Goal: Information Seeking & Learning: Learn about a topic

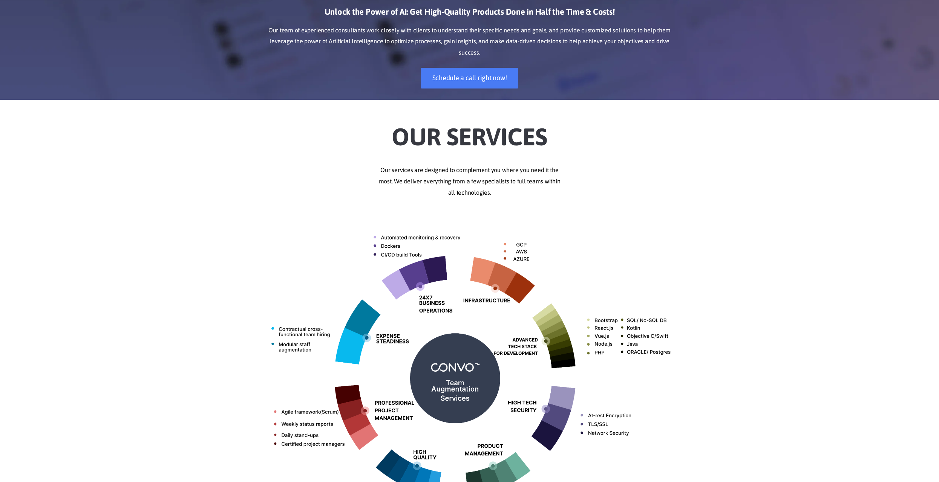
scroll to position [113, 0]
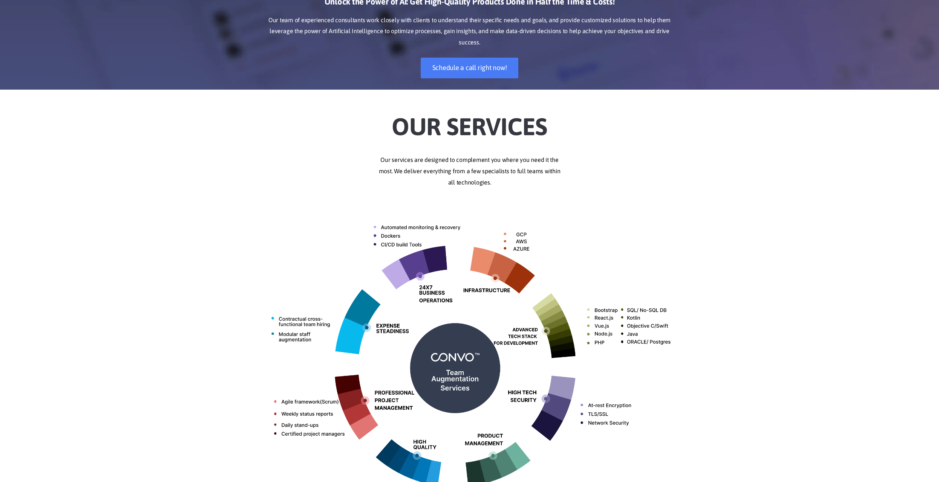
drag, startPoint x: 460, startPoint y: 128, endPoint x: 663, endPoint y: 153, distance: 204.6
click at [534, 153] on div "Our Services Our services are designed to complement you where you need it the …" at bounding box center [470, 316] width 430 height 430
click at [534, 188] on div "Our Services Our services are designed to complement you where you need it the …" at bounding box center [470, 316] width 430 height 430
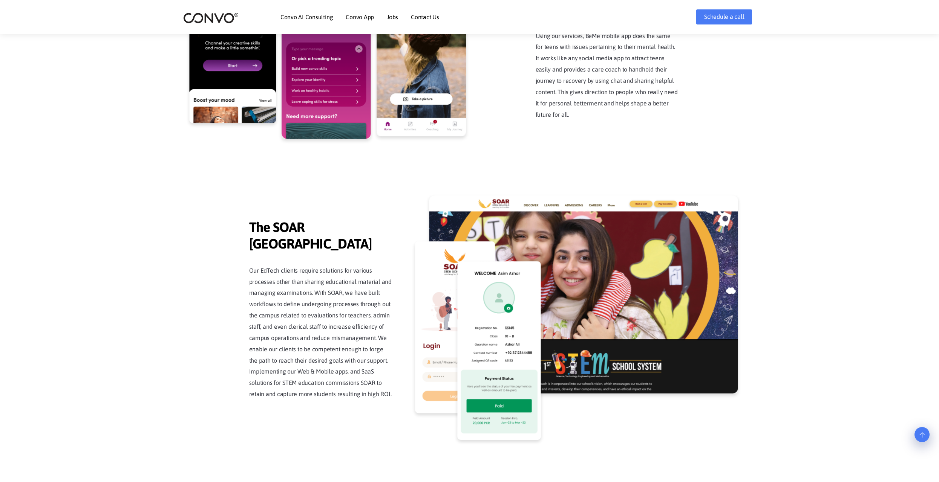
scroll to position [1771, 0]
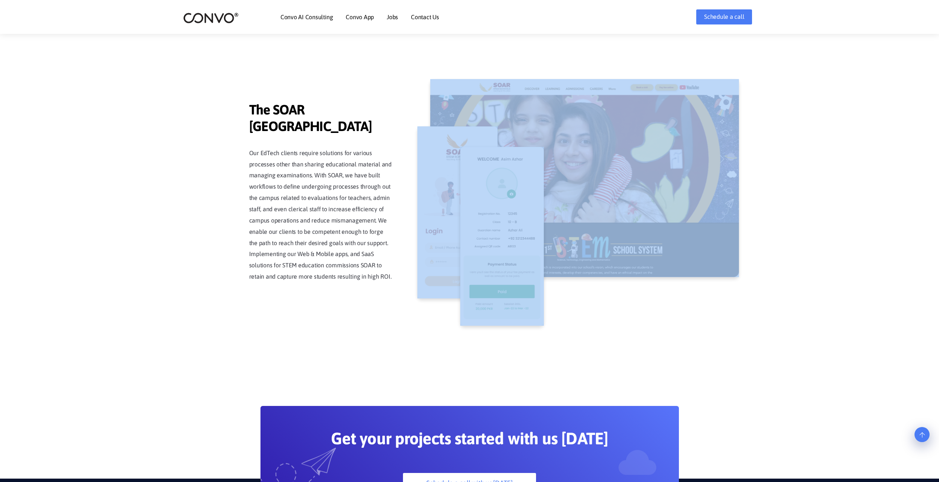
drag, startPoint x: 815, startPoint y: 299, endPoint x: 226, endPoint y: 83, distance: 627.8
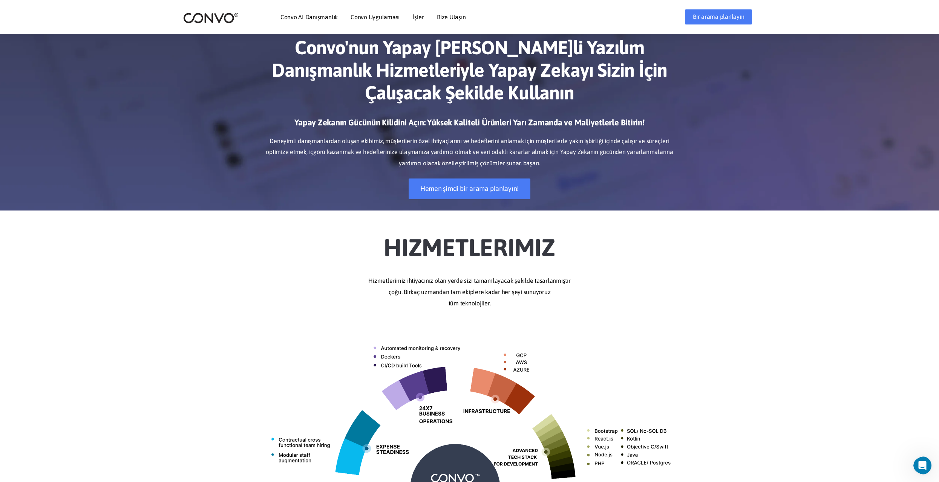
scroll to position [0, 0]
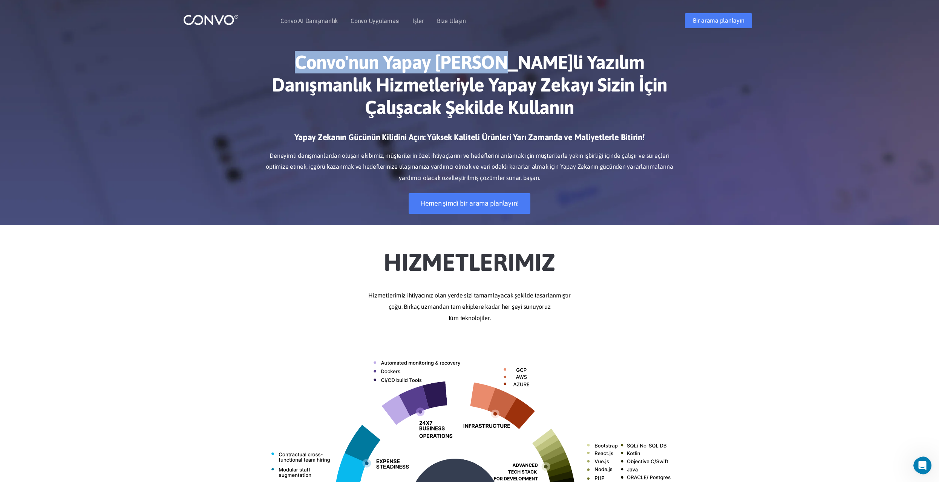
drag, startPoint x: 263, startPoint y: 64, endPoint x: 468, endPoint y: 62, distance: 205.0
click at [468, 62] on h1 "Convo'nun Yapay Zeka Destekli Yazılım Danışmanlık Hizmetleriyle Yapay Zekayı Si…" at bounding box center [469, 87] width 418 height 73
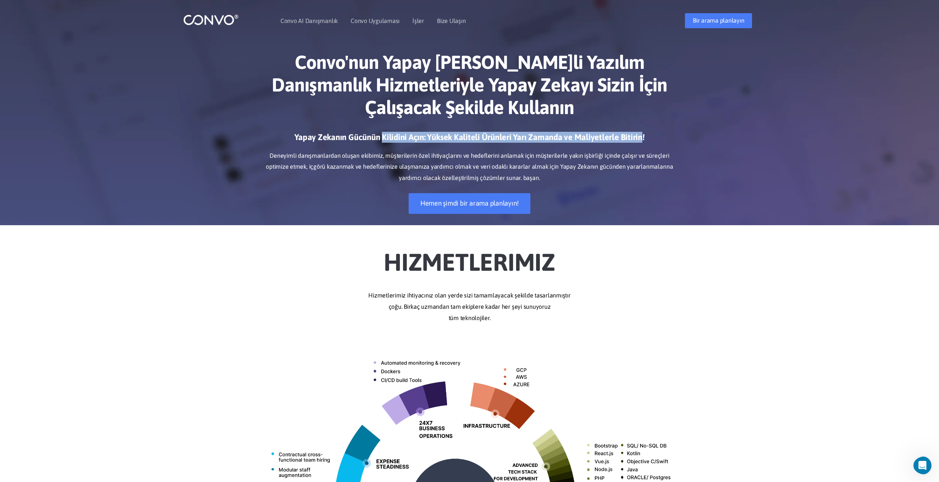
drag, startPoint x: 387, startPoint y: 138, endPoint x: 640, endPoint y: 136, distance: 253.6
click at [534, 136] on h3 "Yapay Zekanın Gücünün Kilidini Açın: Yüksek Kaliteli Ürünleri Yarı Zamanda ve M…" at bounding box center [469, 140] width 418 height 17
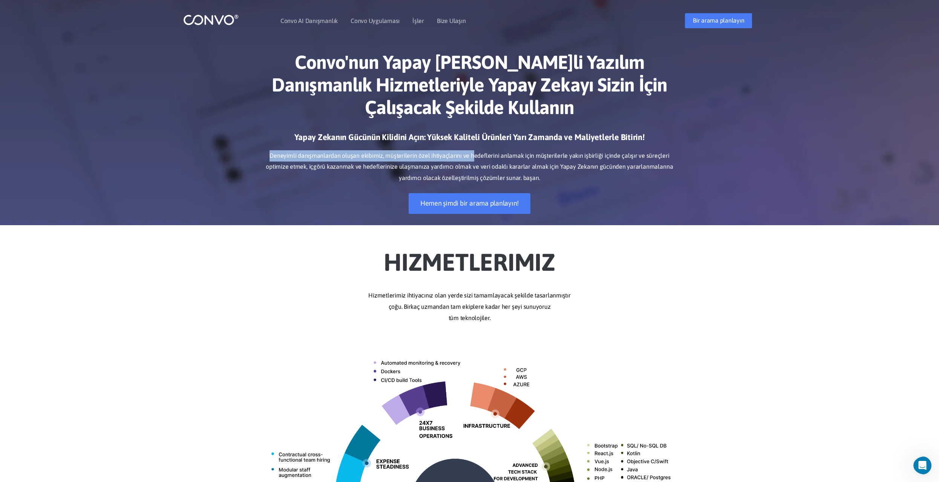
drag, startPoint x: 269, startPoint y: 153, endPoint x: 484, endPoint y: 166, distance: 215.2
click at [465, 153] on div "Convo'nun Yapay Zeka Destekli Yazılım Danışmanlık Hizmetleriyle Yapay Zekayı Si…" at bounding box center [469, 133] width 939 height 186
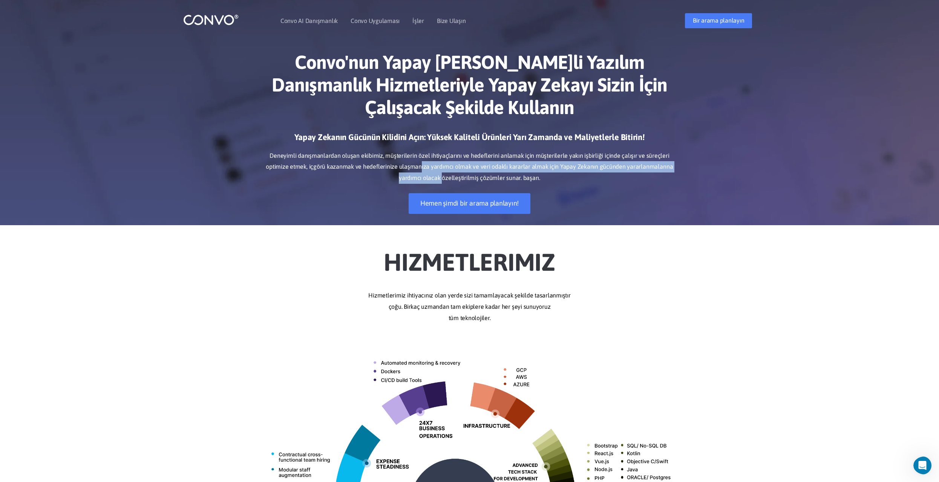
drag, startPoint x: 469, startPoint y: 182, endPoint x: 548, endPoint y: 184, distance: 78.8
click at [512, 182] on p "Deneyimli danışmanlardan oluşan ekibimiz, müşterilerin özel ihtiyaçlarını ve he…" at bounding box center [469, 167] width 418 height 34
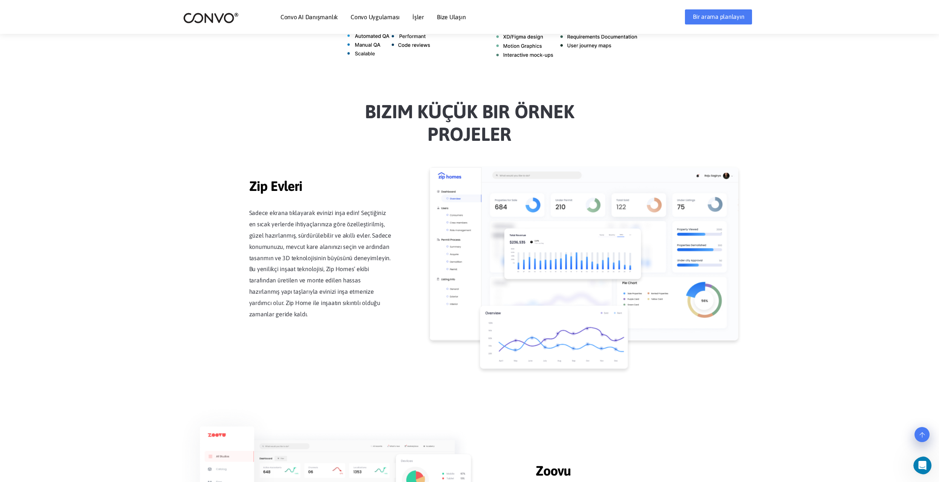
scroll to position [641, 0]
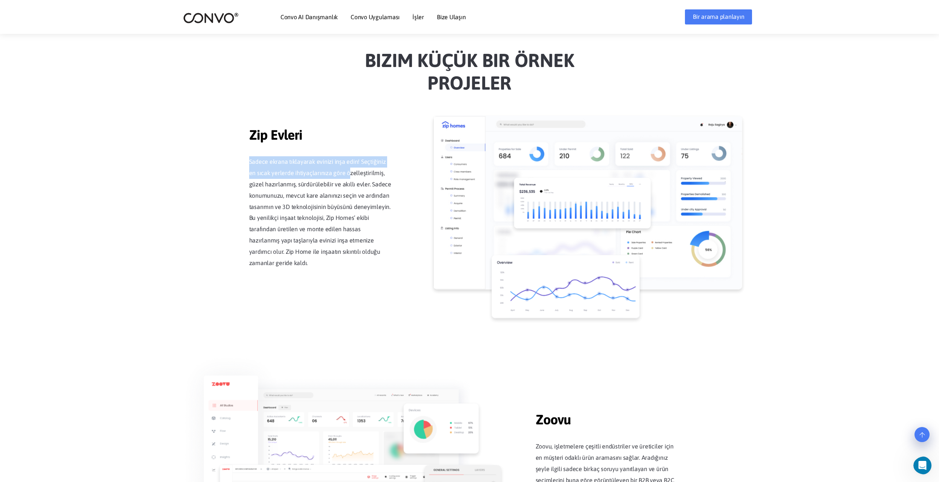
drag, startPoint x: 246, startPoint y: 170, endPoint x: 339, endPoint y: 177, distance: 93.0
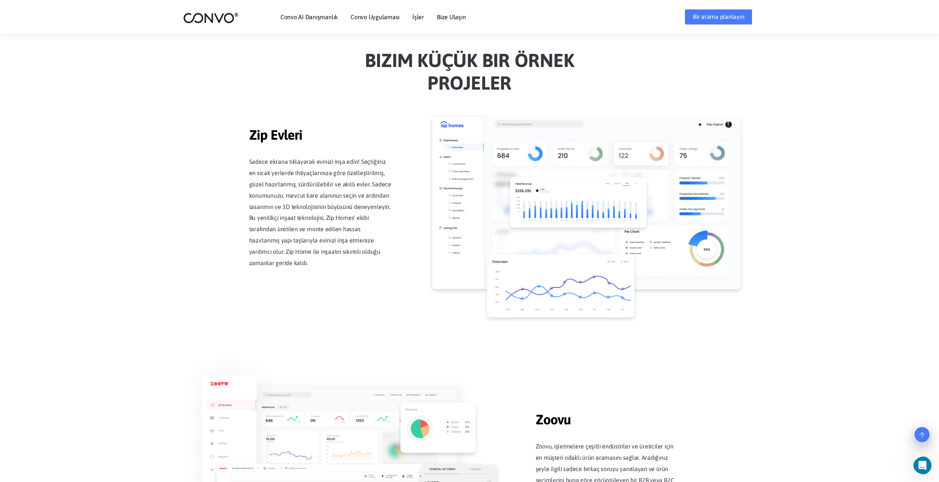
click at [382, 195] on p "Sadece ekrana tıklayarak evinizi inşa edin! Seçtiğiniz en sıcak yerlerde ihtiya…" at bounding box center [320, 212] width 143 height 113
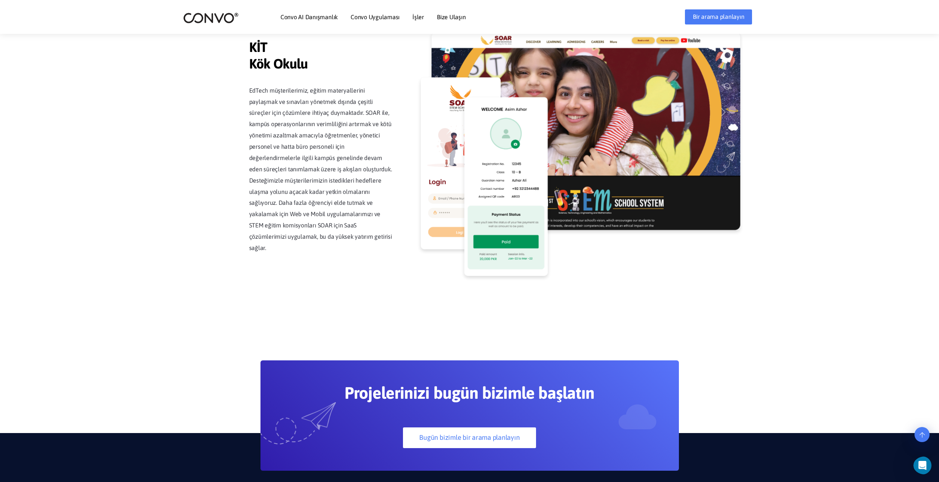
scroll to position [1884, 0]
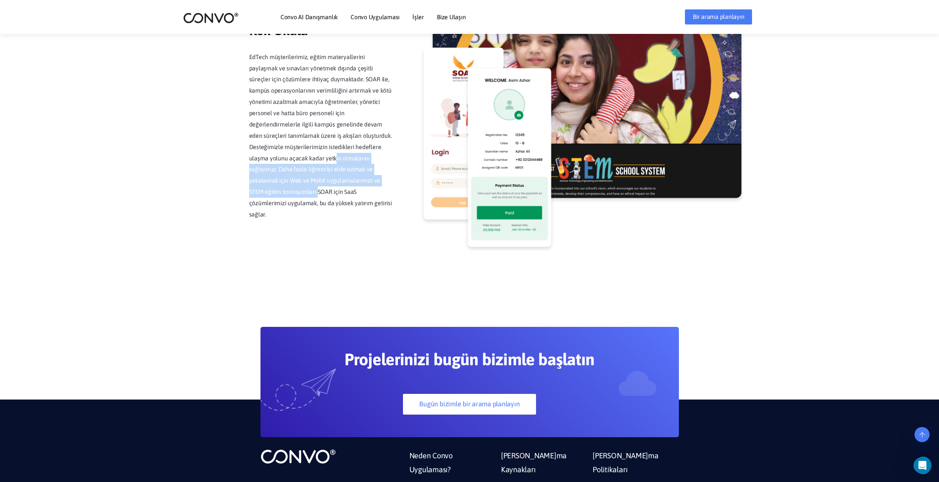
drag, startPoint x: 295, startPoint y: 165, endPoint x: 370, endPoint y: 188, distance: 78.4
click at [370, 188] on p "EdTech müşterilerimiz, eğitim materyallerini paylaşmak ve sınavları yönetmek dı…" at bounding box center [320, 136] width 143 height 169
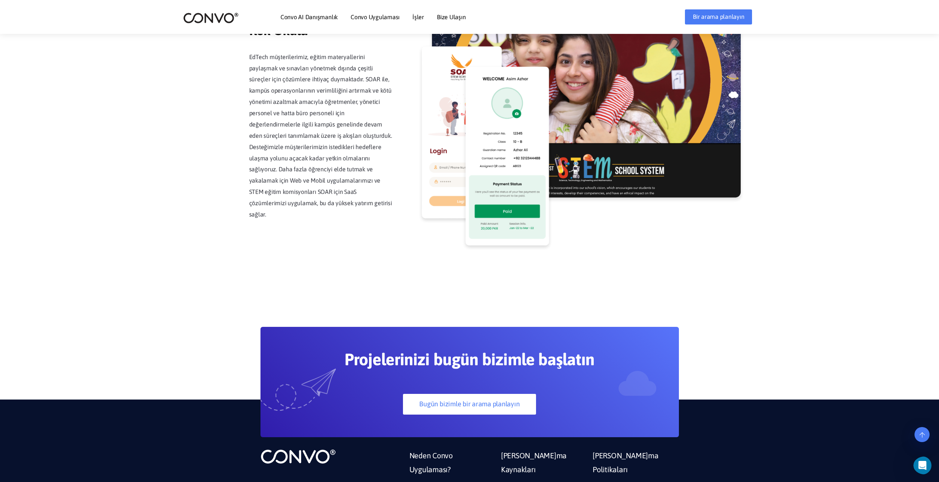
drag, startPoint x: 360, startPoint y: 203, endPoint x: 373, endPoint y: 206, distance: 13.2
click at [360, 204] on p "EdTech müşterilerimiz, eğitim materyallerini paylaşmak ve sınavları yönetmek dı…" at bounding box center [320, 136] width 143 height 169
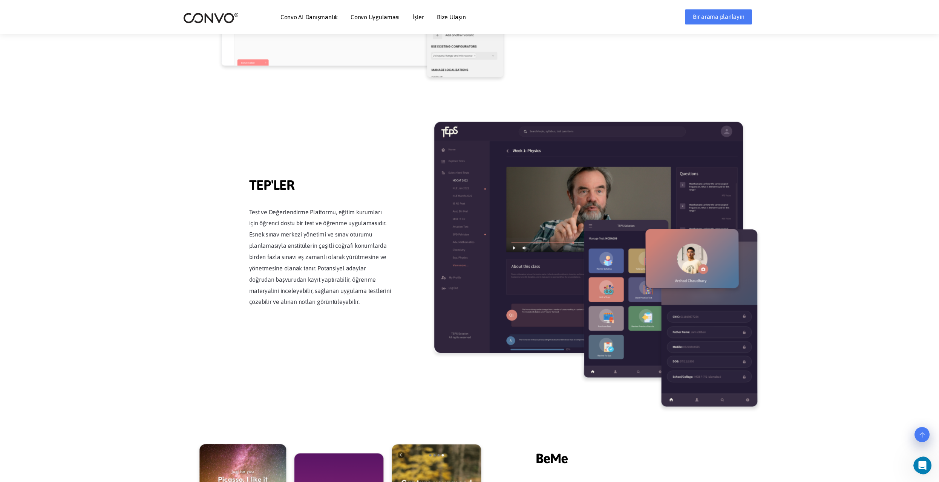
scroll to position [1171, 0]
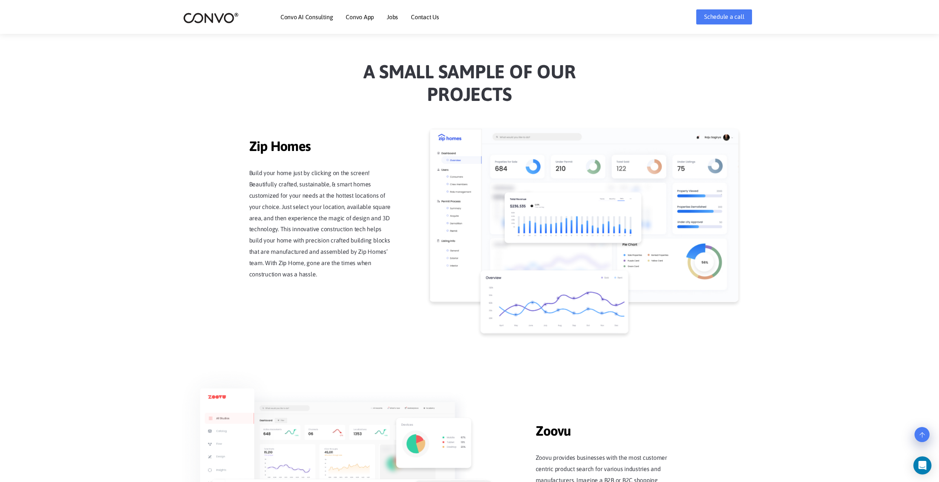
scroll to position [603, 0]
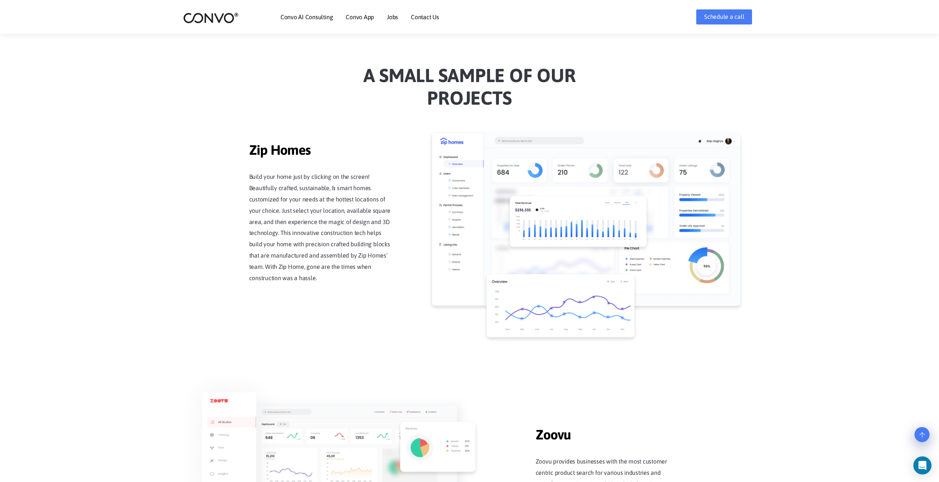
drag, startPoint x: 536, startPoint y: 92, endPoint x: 381, endPoint y: 76, distance: 156.0
click at [381, 76] on h2 "a Small sample of our projects" at bounding box center [469, 89] width 418 height 51
click at [399, 93] on h2 "a Small sample of our projects" at bounding box center [469, 89] width 418 height 51
click at [379, 72] on h2 "a Small sample of our projects" at bounding box center [469, 89] width 418 height 51
drag, startPoint x: 431, startPoint y: 74, endPoint x: 438, endPoint y: 74, distance: 6.8
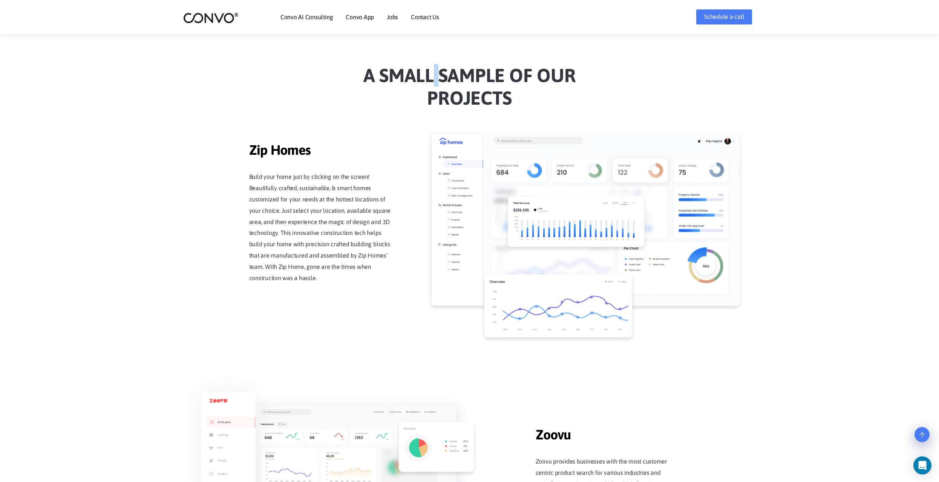
click at [438, 74] on h2 "a Small sample of our projects" at bounding box center [469, 89] width 418 height 51
drag, startPoint x: 506, startPoint y: 69, endPoint x: 502, endPoint y: 70, distance: 4.9
click at [502, 70] on h2 "a Small sample of our projects" at bounding box center [469, 89] width 418 height 51
drag, startPoint x: 502, startPoint y: 70, endPoint x: 506, endPoint y: 72, distance: 4.9
click at [502, 70] on h2 "a Small sample of our projects" at bounding box center [469, 89] width 418 height 51
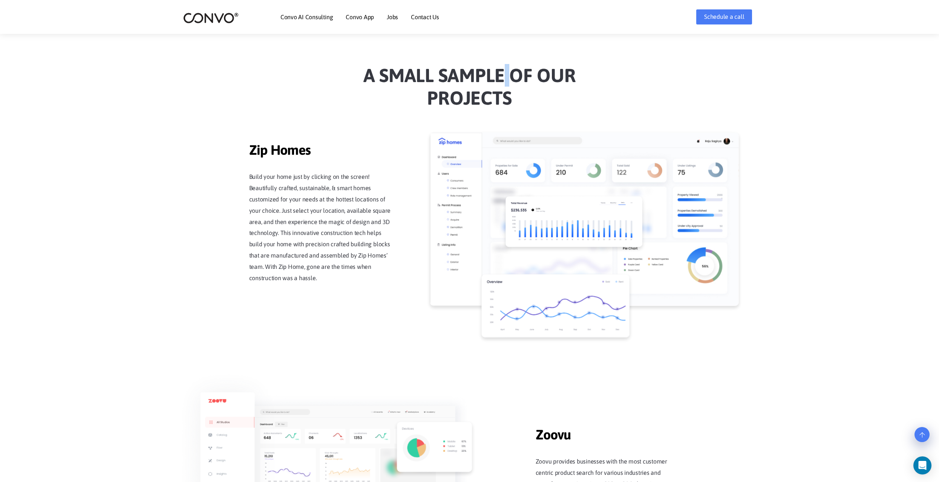
click at [507, 73] on h2 "a Small sample of our projects" at bounding box center [469, 89] width 418 height 51
drag, startPoint x: 531, startPoint y: 70, endPoint x: 536, endPoint y: 71, distance: 5.0
click at [536, 71] on h2 "a Small sample of our projects" at bounding box center [469, 89] width 418 height 51
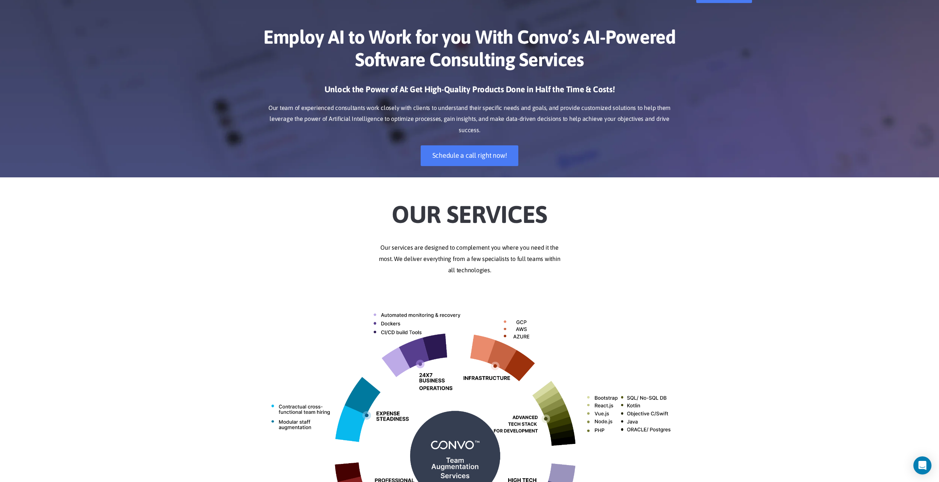
scroll to position [0, 0]
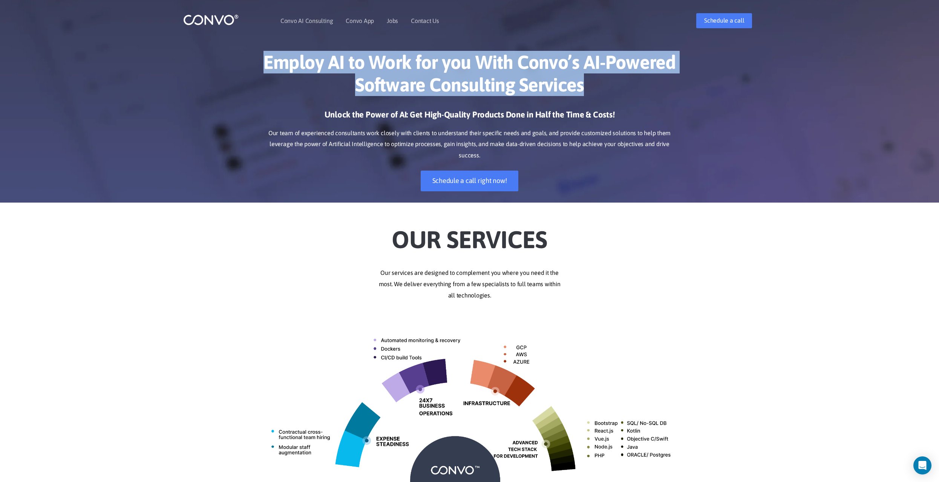
drag, startPoint x: 588, startPoint y: 90, endPoint x: 237, endPoint y: 58, distance: 351.9
click at [237, 58] on div "Employ AI to Work for you With Convo’s AI-Powered Software Consulting Services …" at bounding box center [469, 121] width 939 height 163
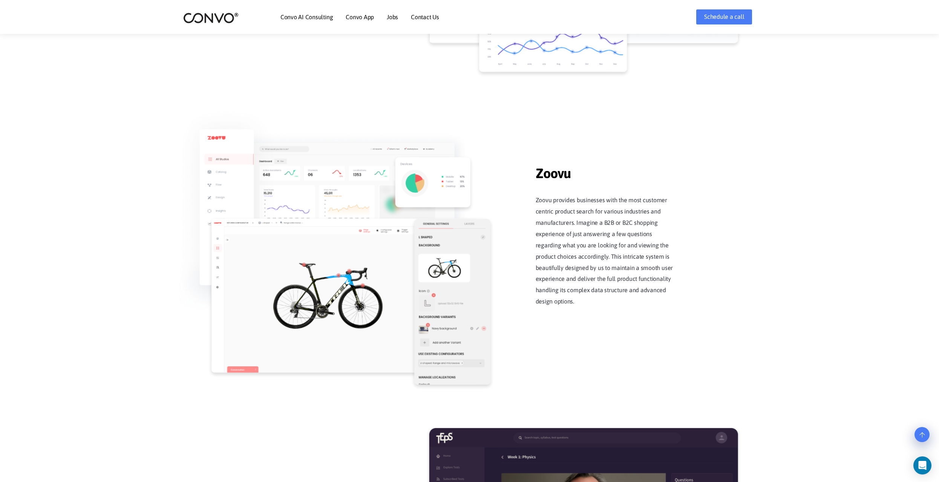
scroll to position [867, 0]
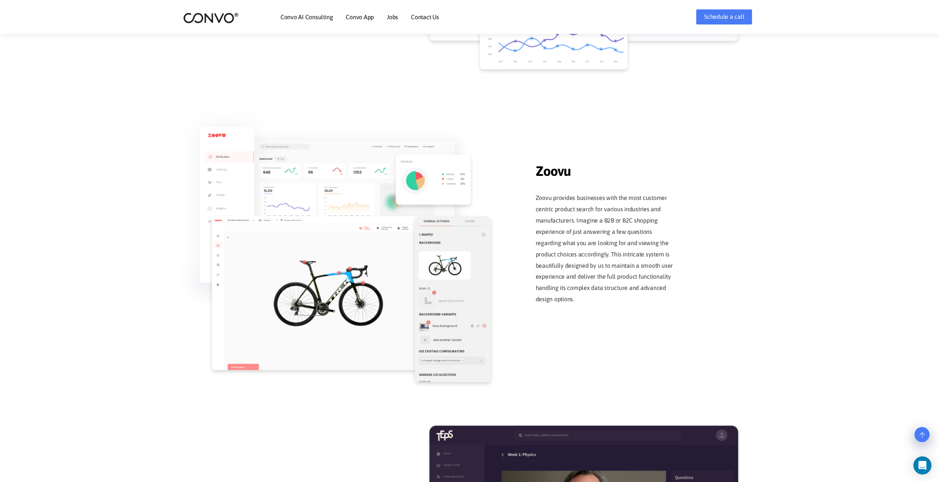
drag, startPoint x: 548, startPoint y: 175, endPoint x: 596, endPoint y: 180, distance: 48.1
click at [599, 180] on div "Zoovu Zoovu Zoovu provides businesses with the most customer centric product se…" at bounding box center [470, 238] width 430 height 260
click at [598, 181] on span "Zoovu" at bounding box center [606, 166] width 143 height 29
drag, startPoint x: 560, startPoint y: 173, endPoint x: 535, endPoint y: 173, distance: 24.5
click at [535, 173] on span "Zoovu" at bounding box center [606, 166] width 143 height 29
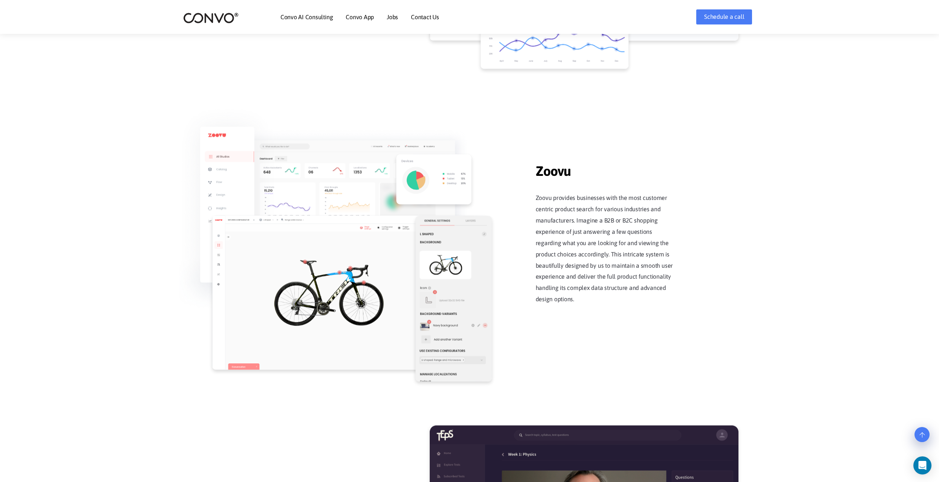
click at [531, 187] on div "Zoovu Zoovu Zoovu provides businesses with the most customer centric product se…" at bounding box center [470, 238] width 430 height 260
drag, startPoint x: 537, startPoint y: 170, endPoint x: 566, endPoint y: 172, distance: 29.1
click at [565, 172] on div "Zoovu Zoovu Zoovu provides businesses with the most customer centric product se…" at bounding box center [470, 238] width 430 height 260
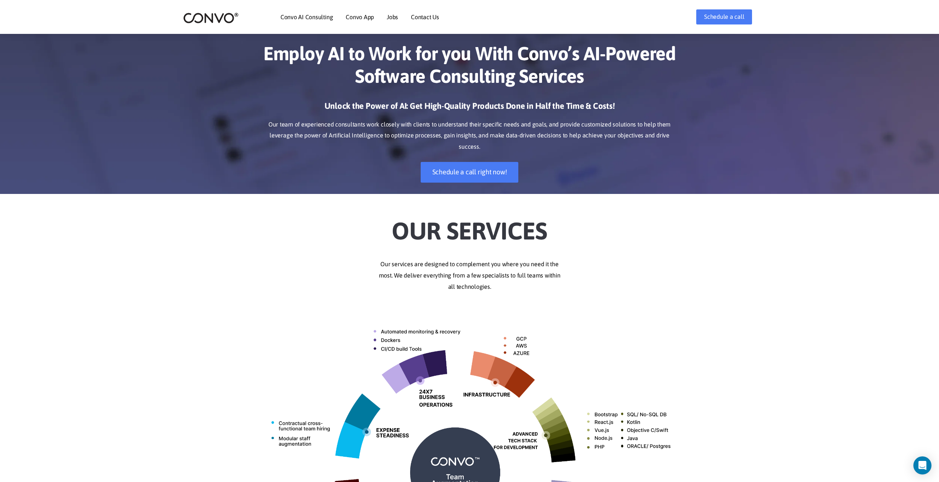
scroll to position [0, 0]
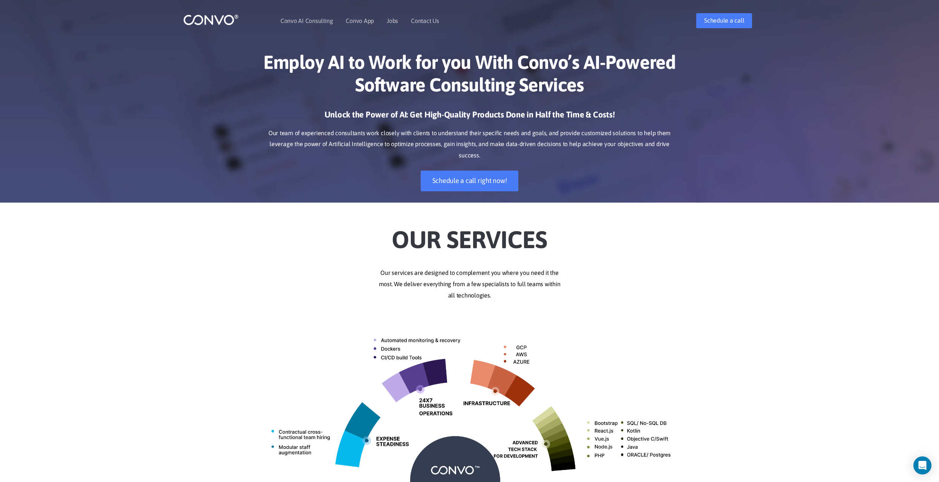
click at [400, 186] on div "Unlock the Power of AI: Get High-Quality Products Done in Half the Time & Costs…" at bounding box center [469, 155] width 418 height 93
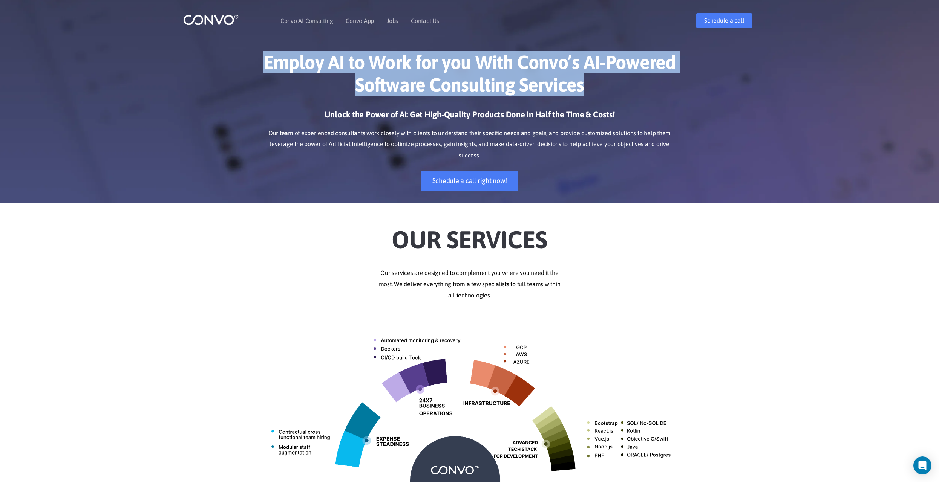
drag, startPoint x: 594, startPoint y: 86, endPoint x: 263, endPoint y: 68, distance: 331.7
click at [263, 68] on h1 "Employ AI to Work for you With Convo’s AI-Powered Software Consulting Services" at bounding box center [469, 76] width 418 height 51
click at [258, 79] on div "Employ AI to Work for you With Convo’s AI-Powered Software Consulting Services …" at bounding box center [470, 121] width 430 height 163
drag, startPoint x: 258, startPoint y: 59, endPoint x: 645, endPoint y: 88, distance: 388.1
click at [645, 88] on div "Employ AI to Work for you With Convo’s AI-Powered Software Consulting Services …" at bounding box center [470, 121] width 430 height 163
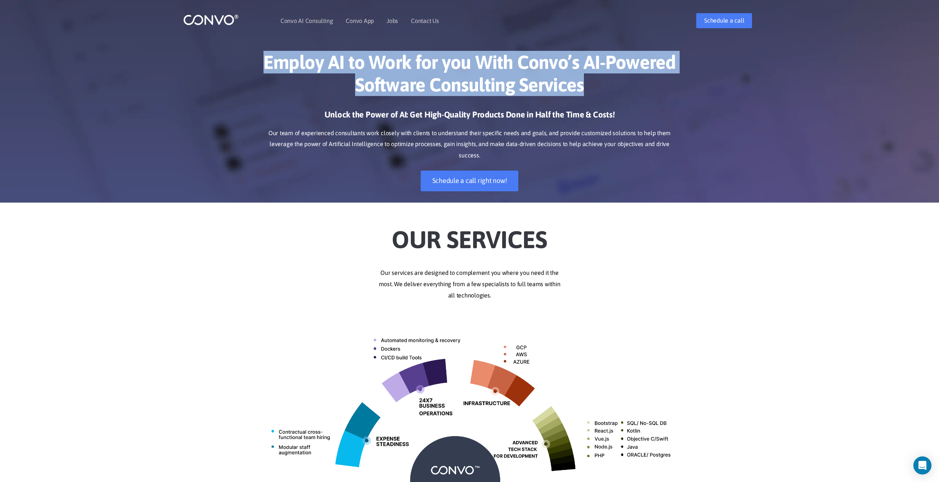
click at [607, 85] on h1 "Employ AI to Work for you With Convo’s AI-Powered Software Consulting Services" at bounding box center [469, 76] width 418 height 51
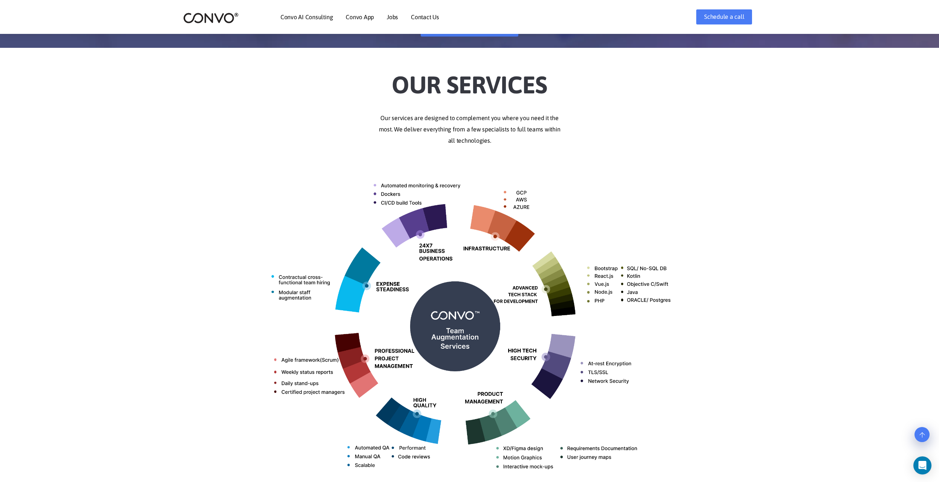
scroll to position [151, 0]
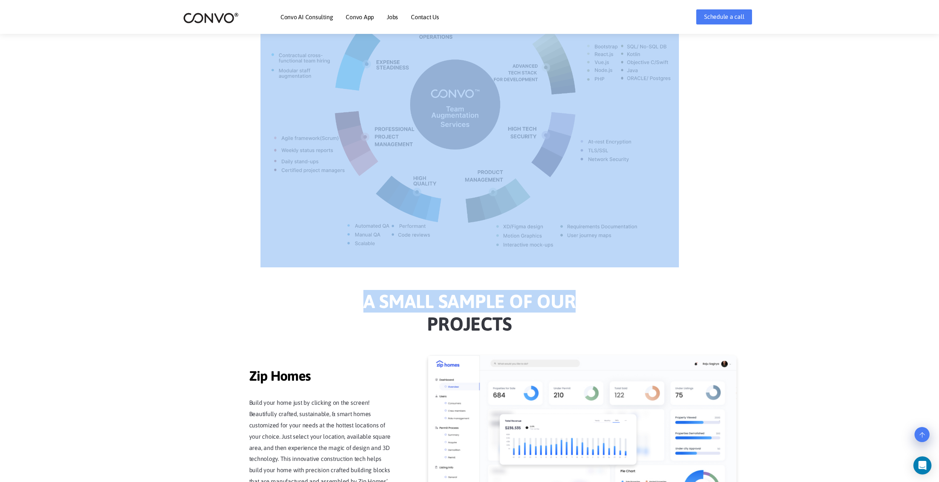
drag, startPoint x: 695, startPoint y: 287, endPoint x: 374, endPoint y: 132, distance: 356.1
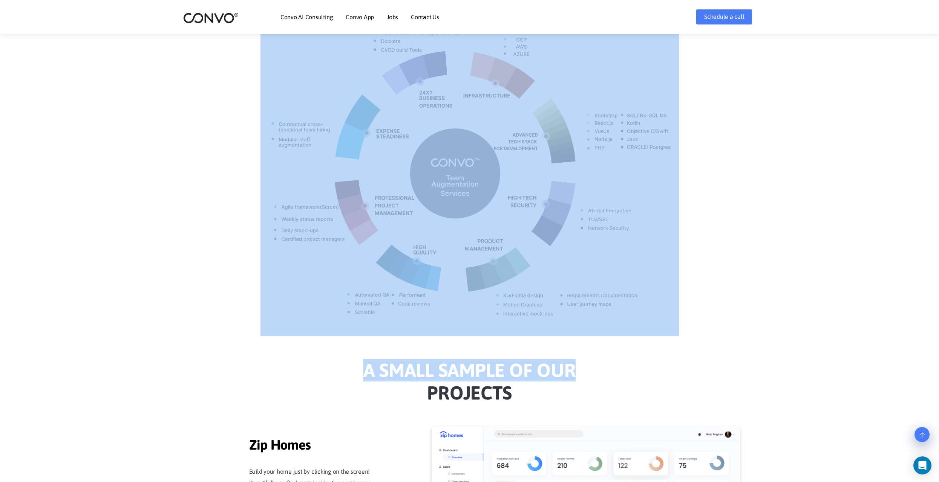
scroll to position [301, 0]
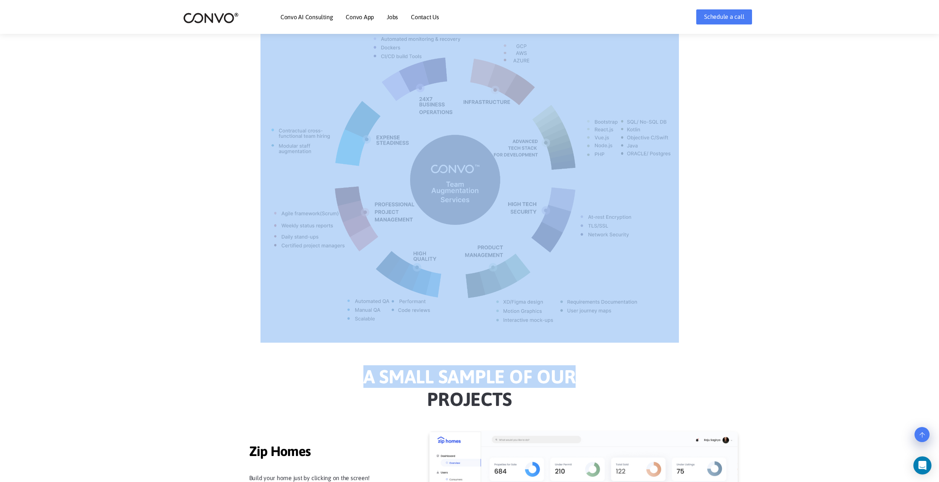
click at [726, 232] on div "Our Services Our services are designed to complement you where you need it the …" at bounding box center [469, 128] width 939 height 430
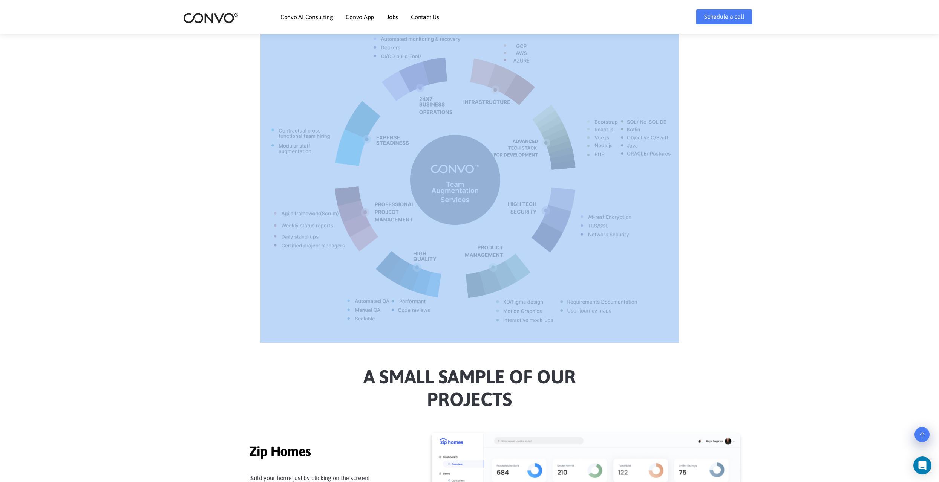
drag, startPoint x: 701, startPoint y: 239, endPoint x: 387, endPoint y: 153, distance: 325.5
click at [387, 153] on div "Our Services Our services are designed to complement you where you need it the …" at bounding box center [469, 128] width 939 height 430
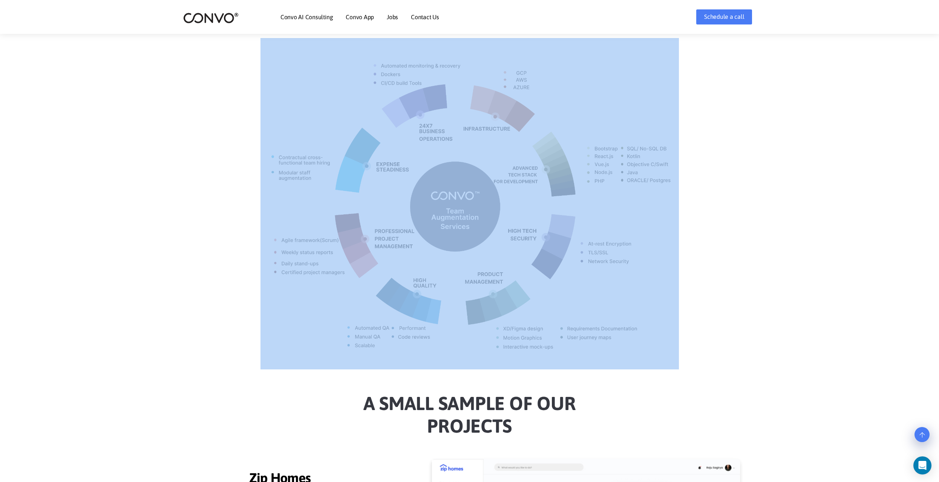
scroll to position [226, 0]
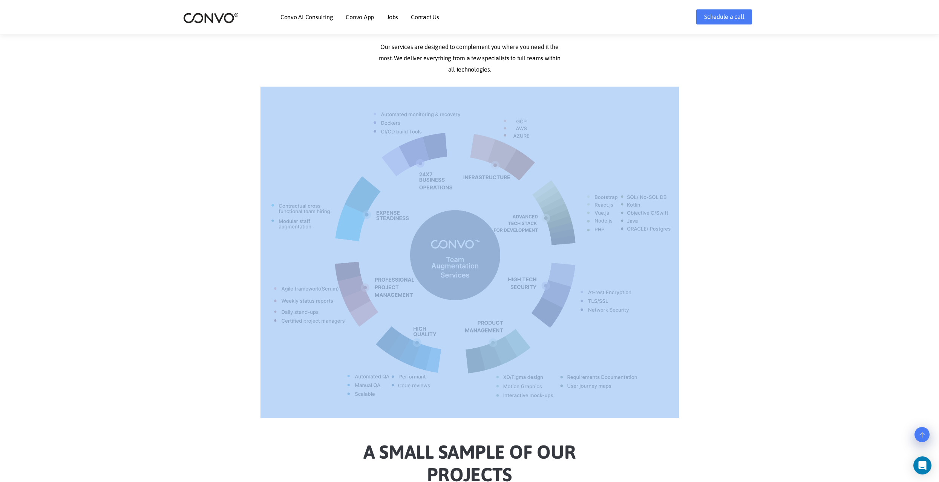
click at [466, 269] on img at bounding box center [469, 253] width 418 height 332
click at [708, 291] on div "Our Services Our services are designed to complement you where you need it the …" at bounding box center [469, 203] width 939 height 430
drag, startPoint x: 720, startPoint y: 358, endPoint x: 430, endPoint y: 236, distance: 314.8
click at [430, 236] on div "Our Services Our services are designed to complement you where you need it the …" at bounding box center [469, 203] width 939 height 430
click at [799, 231] on div "Our Services Our services are designed to complement you where you need it the …" at bounding box center [469, 203] width 939 height 430
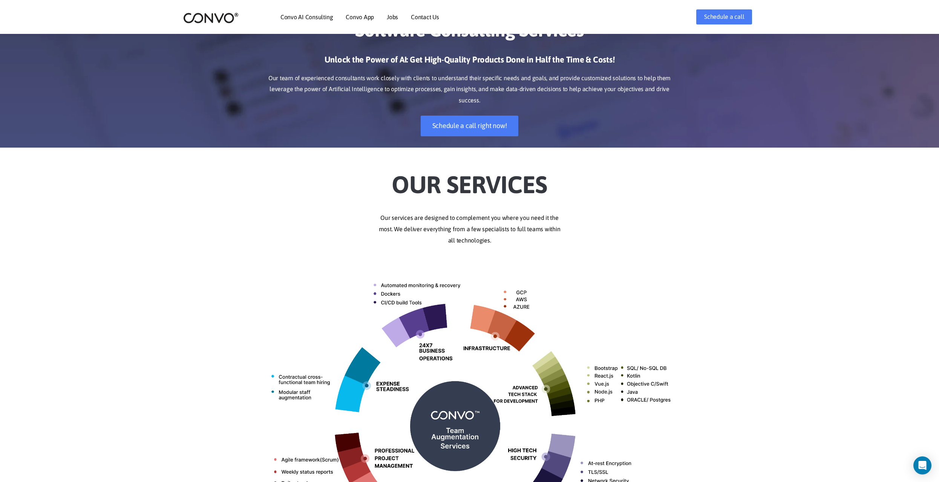
scroll to position [0, 0]
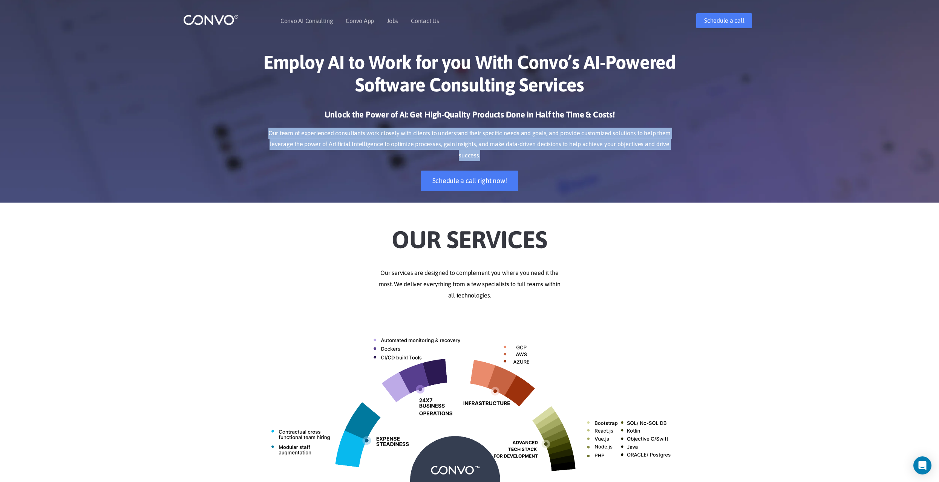
drag, startPoint x: 679, startPoint y: 144, endPoint x: 270, endPoint y: 132, distance: 409.0
click at [269, 132] on div "Employ AI to Work for you With Convo’s AI-Powered Software Consulting Services …" at bounding box center [470, 121] width 430 height 163
click at [328, 145] on p "Our team of experienced consultants work closely with clients to understand the…" at bounding box center [469, 145] width 418 height 34
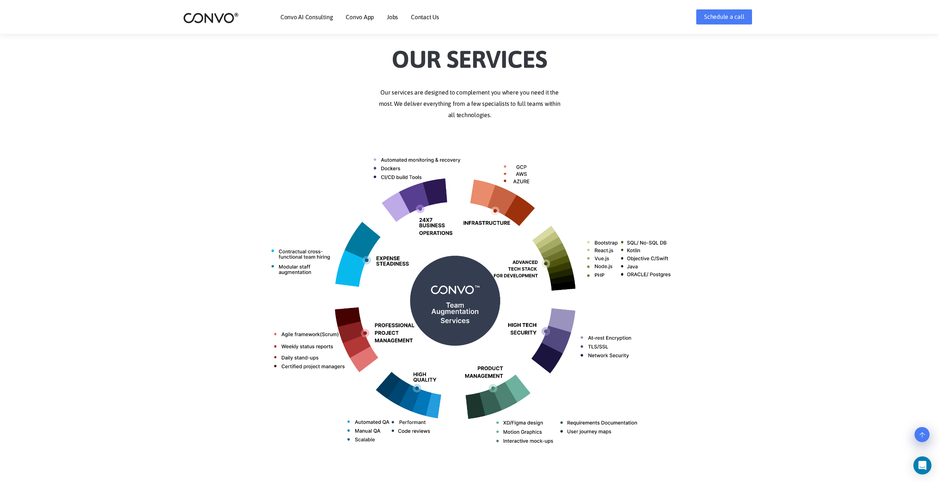
scroll to position [170, 0]
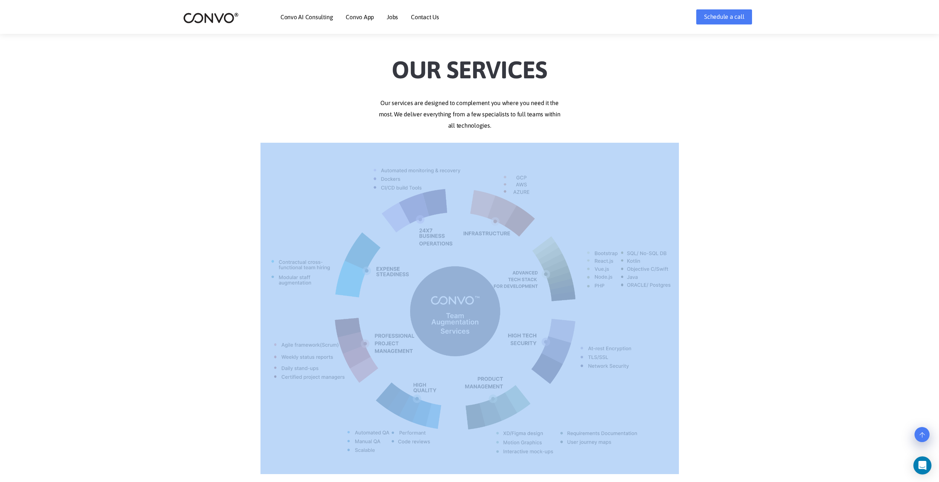
drag, startPoint x: 843, startPoint y: 320, endPoint x: 377, endPoint y: 245, distance: 471.3
click at [383, 247] on div "Our Services Our services are designed to complement you where you need it the …" at bounding box center [469, 259] width 939 height 430
click at [719, 312] on div "Our Services Our services are designed to complement you where you need it the …" at bounding box center [469, 259] width 939 height 430
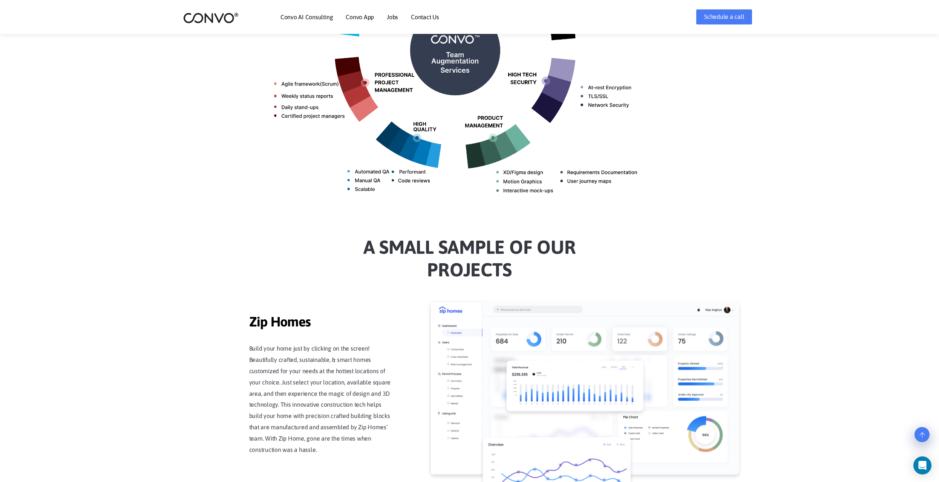
scroll to position [434, 0]
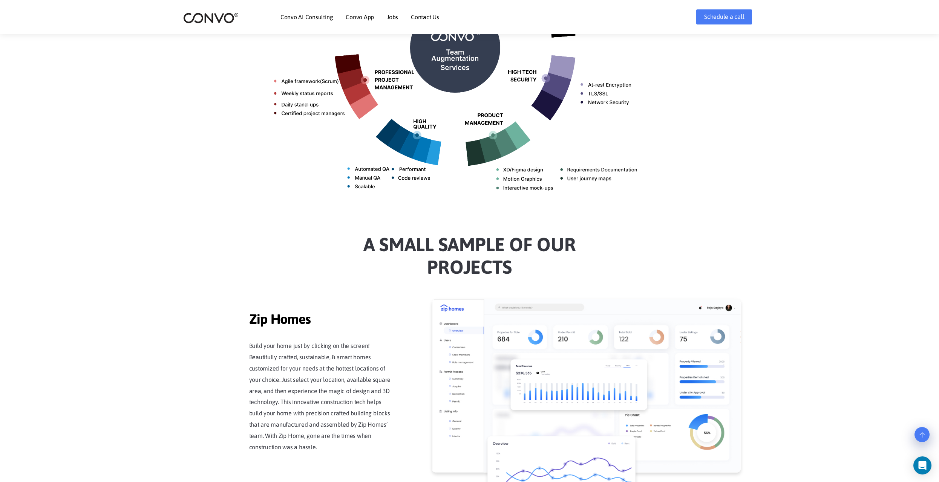
drag, startPoint x: 512, startPoint y: 268, endPoint x: 347, endPoint y: 240, distance: 167.8
click at [347, 240] on h2 "a Small sample of our projects" at bounding box center [469, 258] width 418 height 51
click at [429, 255] on h2 "a Small sample of our projects" at bounding box center [469, 258] width 418 height 51
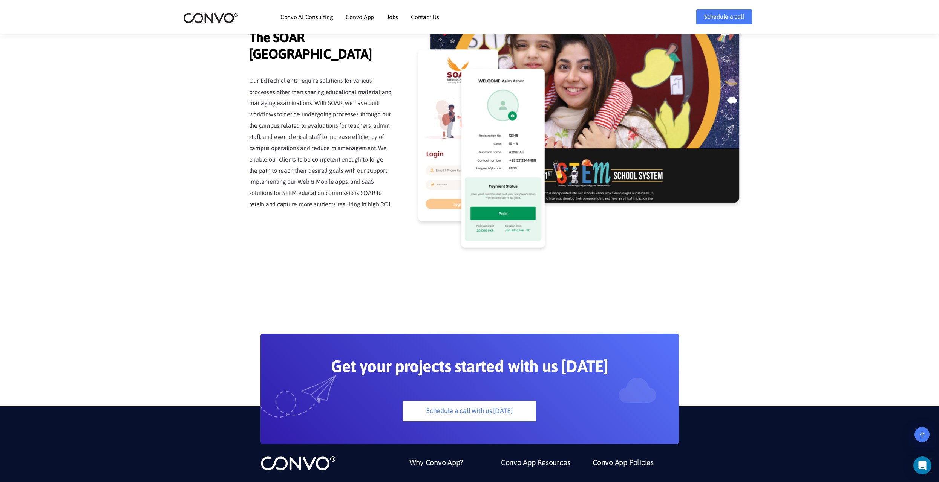
scroll to position [1941, 0]
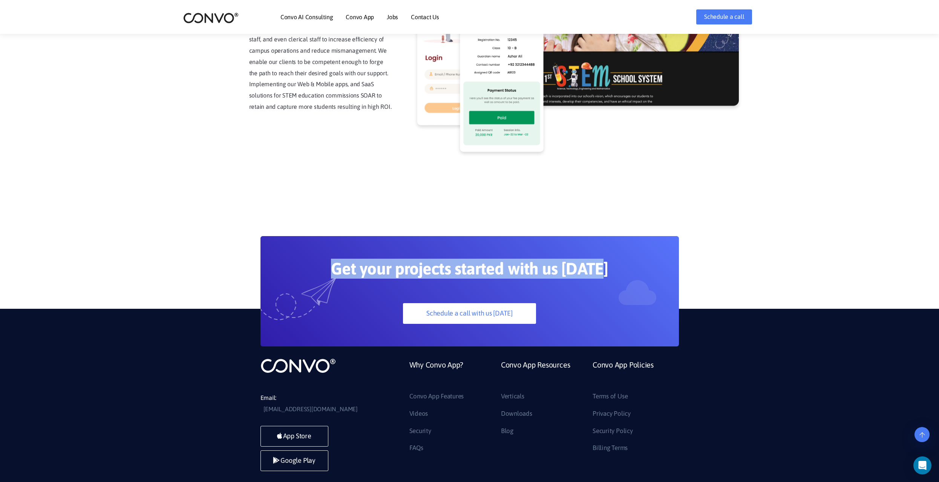
drag, startPoint x: 338, startPoint y: 246, endPoint x: 679, endPoint y: 256, distance: 340.8
click at [679, 256] on div "Get your projects started with us today Schedule a call with us today" at bounding box center [470, 291] width 430 height 110
click at [625, 261] on h2 "Get your projects started with us [DATE]" at bounding box center [469, 272] width 347 height 26
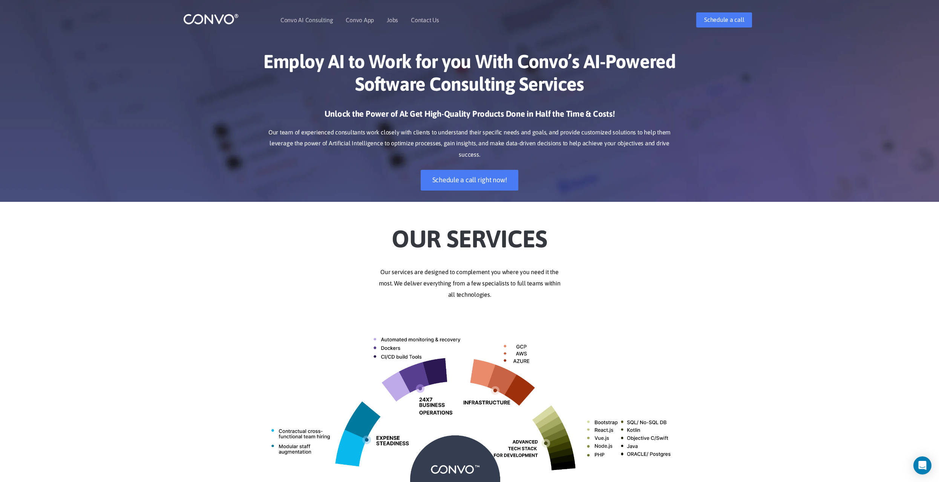
scroll to position [0, 0]
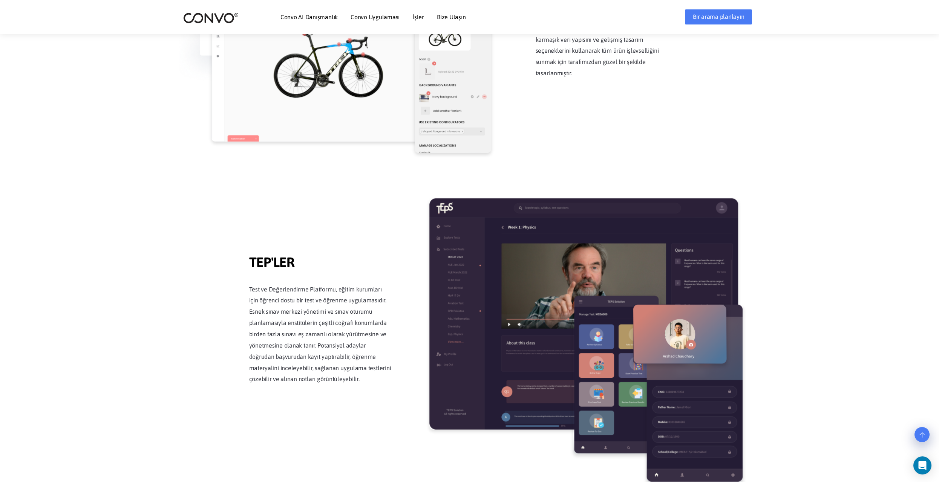
scroll to position [1243, 0]
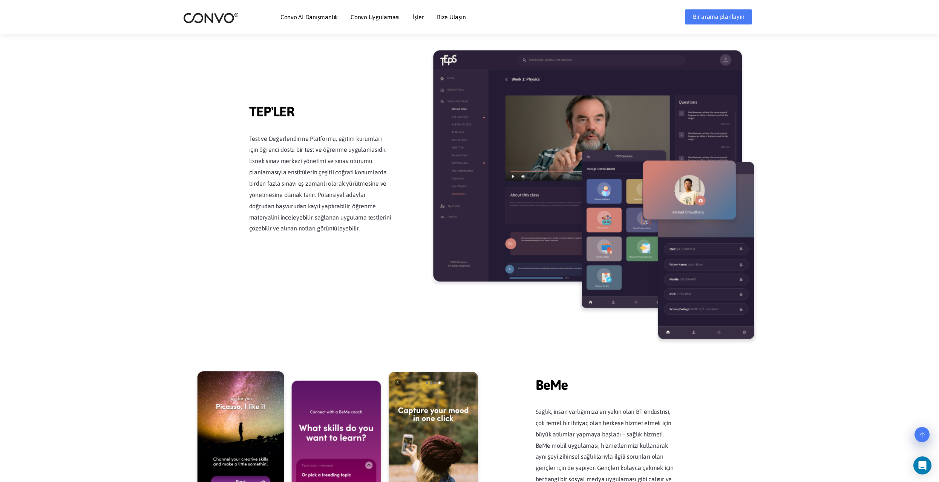
drag, startPoint x: 292, startPoint y: 109, endPoint x: 335, endPoint y: 137, distance: 51.5
click at [332, 112] on span "TEP'LER" at bounding box center [320, 113] width 143 height 18
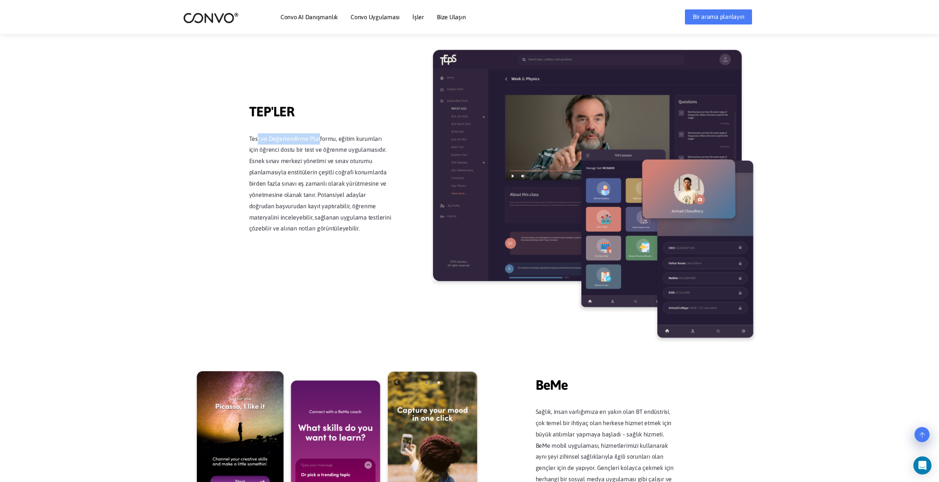
drag, startPoint x: 304, startPoint y: 133, endPoint x: 325, endPoint y: 135, distance: 20.8
click at [319, 134] on p "Test ve Değerlendirme Platformu, eğitim kurumları için öğrenci dostu bir test v…" at bounding box center [320, 183] width 143 height 101
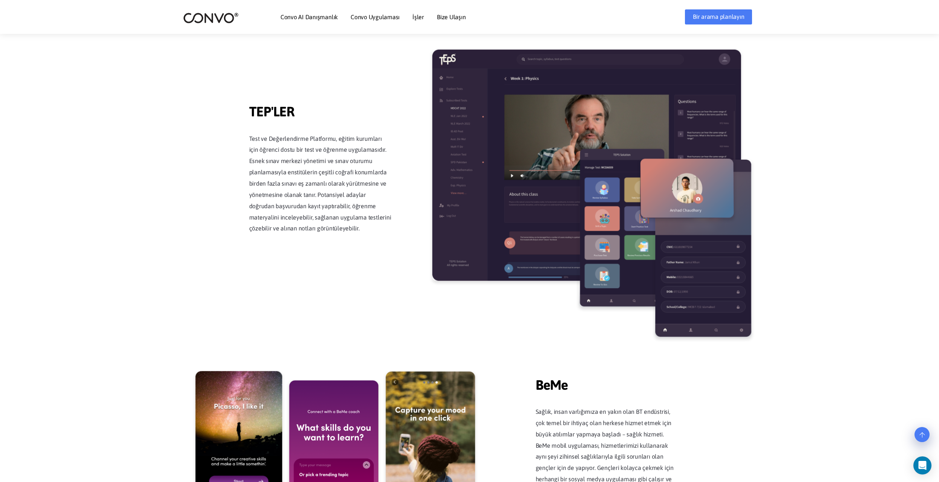
click at [335, 151] on p "Test ve Değerlendirme Platformu, eğitim kurumları için öğrenci dostu bir test v…" at bounding box center [320, 183] width 143 height 101
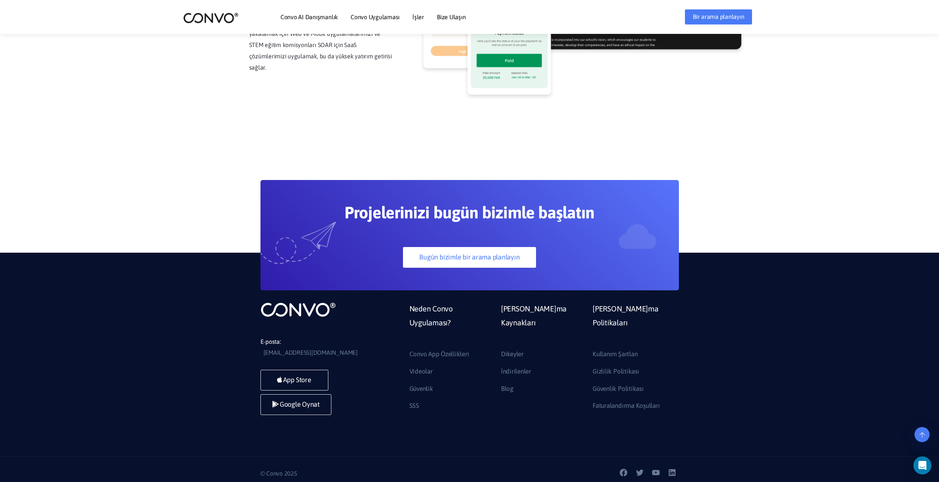
scroll to position [2011, 0]
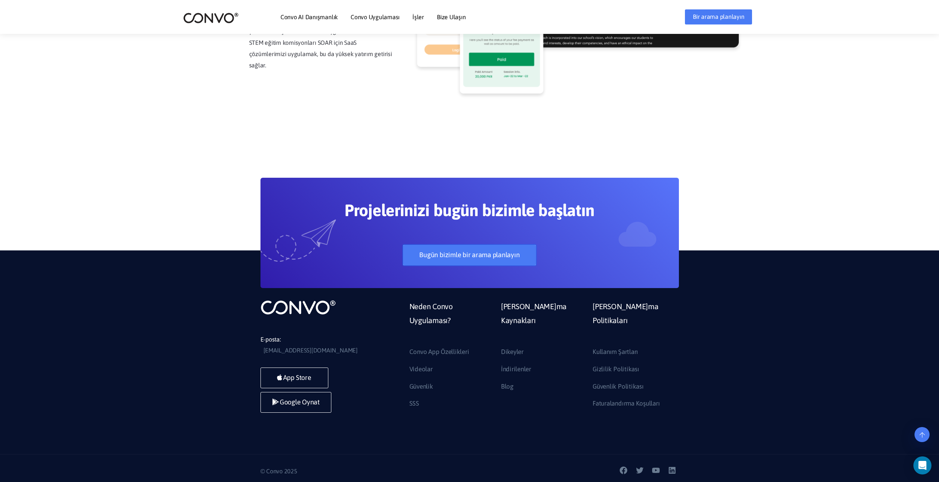
click at [505, 254] on link "Bugün bizimle bir arama planlayın" at bounding box center [469, 255] width 133 height 21
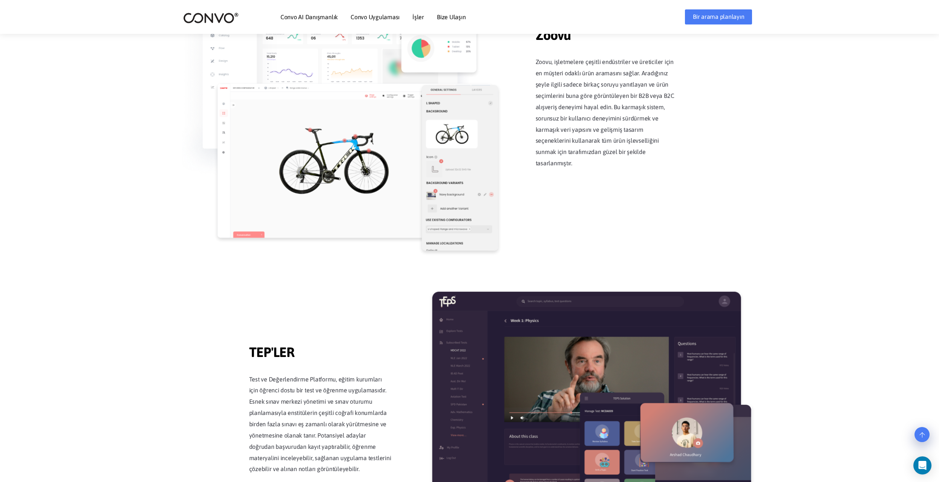
scroll to position [956, 0]
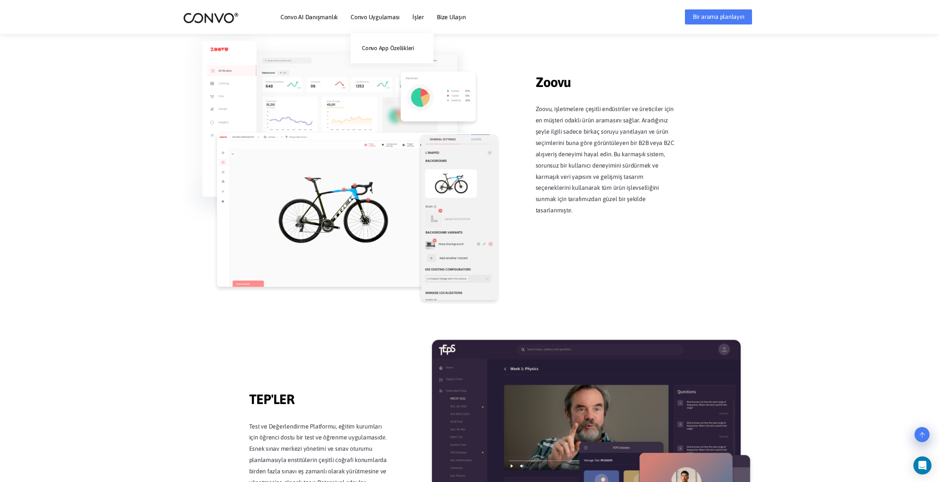
click at [362, 16] on link "Convo Uygulaması" at bounding box center [374, 17] width 49 height 6
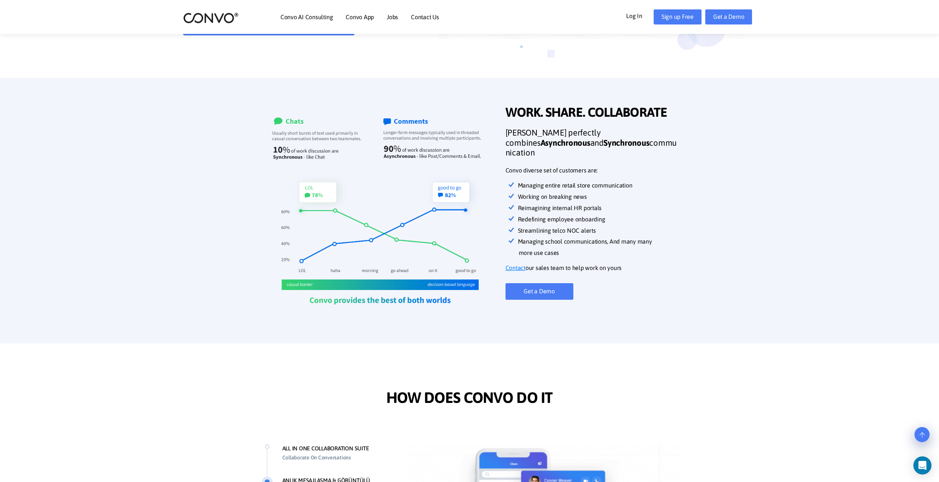
scroll to position [339, 0]
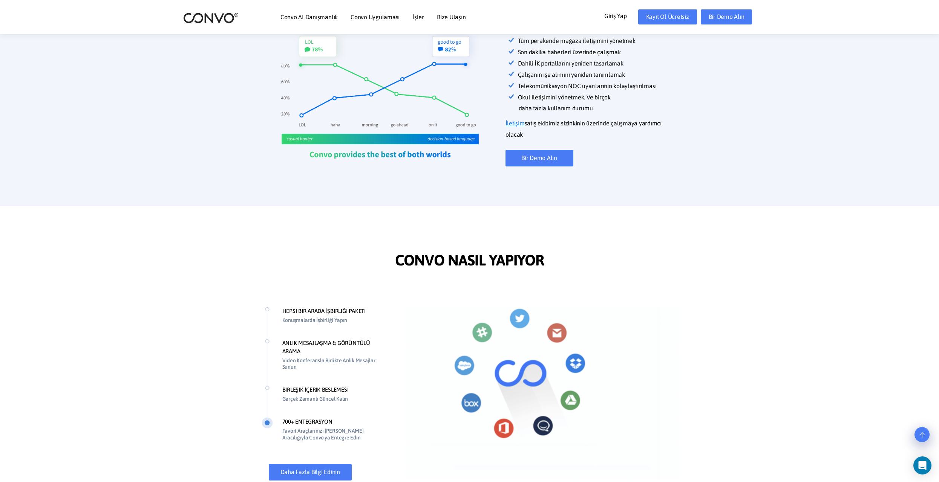
click at [271, 389] on li "BIRLEŞIK İÇERIK BESLEMESI Gerçek Zamanlı Güncel Kalın" at bounding box center [327, 402] width 130 height 32
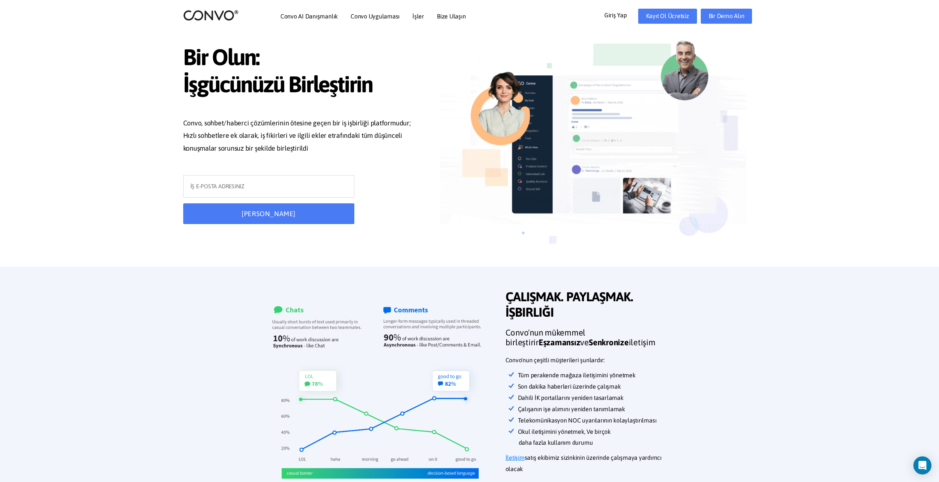
scroll to position [0, 0]
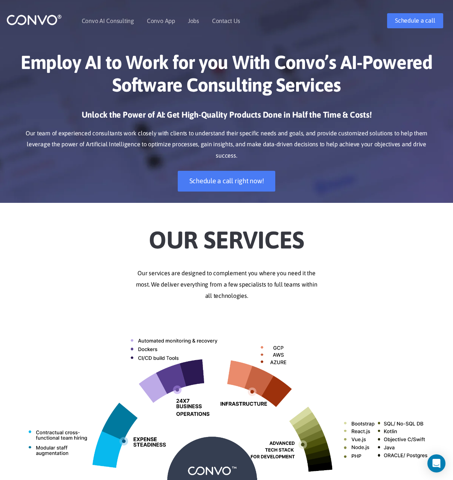
scroll to position [188, 0]
